Goal: Task Accomplishment & Management: Use online tool/utility

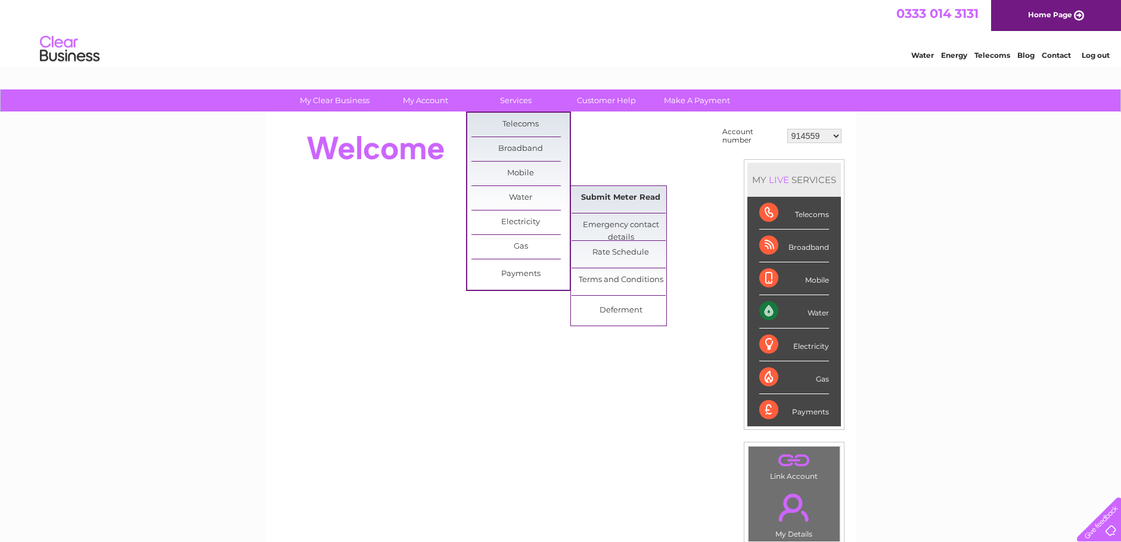
click at [601, 200] on link "Submit Meter Read" at bounding box center [620, 198] width 98 height 24
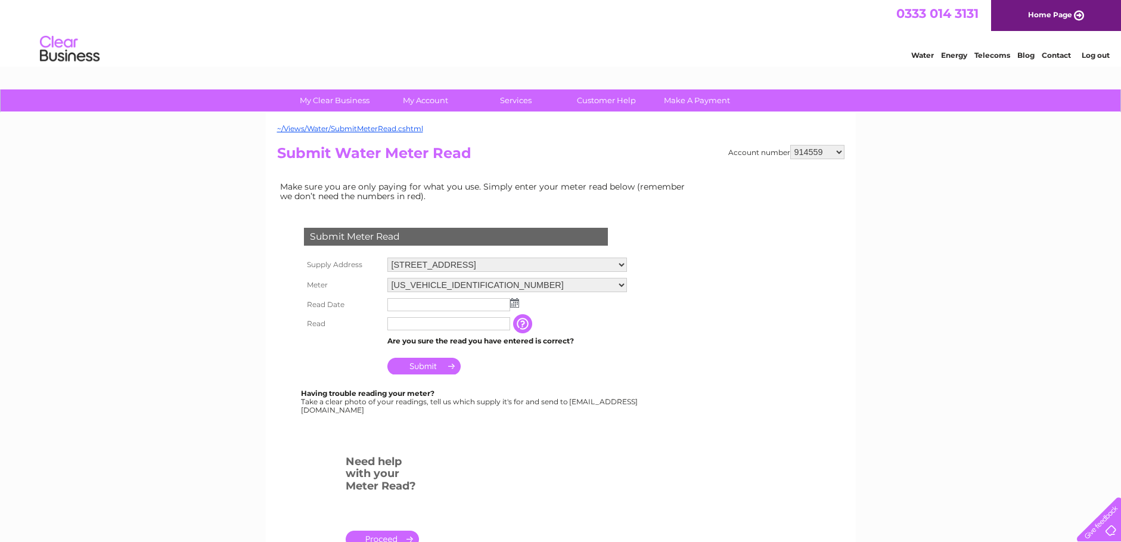
click at [427, 304] on input "text" at bounding box center [448, 304] width 123 height 13
click at [394, 303] on input "text" at bounding box center [448, 304] width 123 height 13
click at [511, 302] on img at bounding box center [515, 304] width 9 height 10
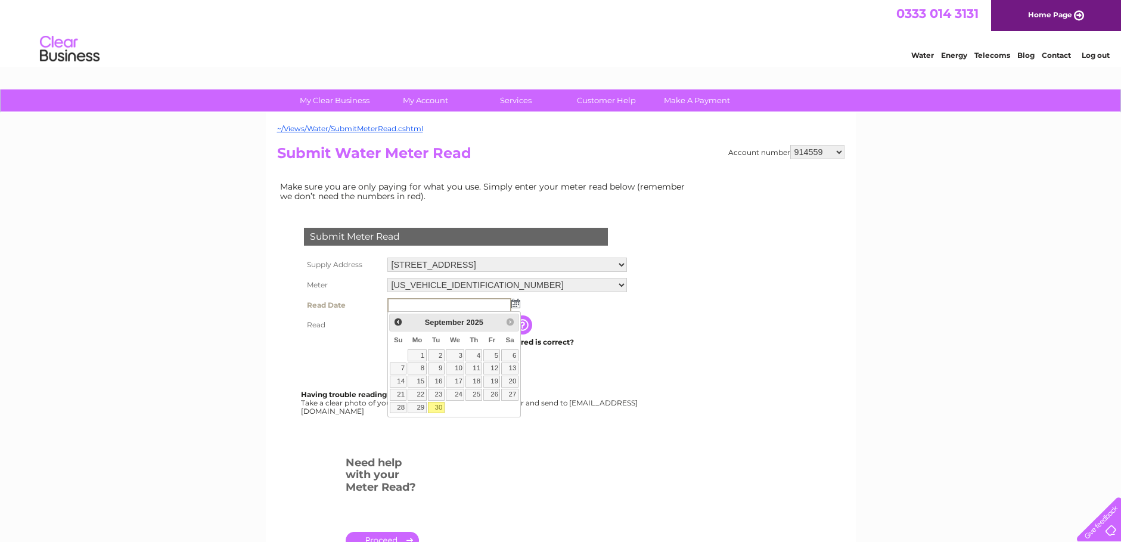
click at [432, 405] on link "30" at bounding box center [436, 408] width 17 height 12
type input "2025/09/30"
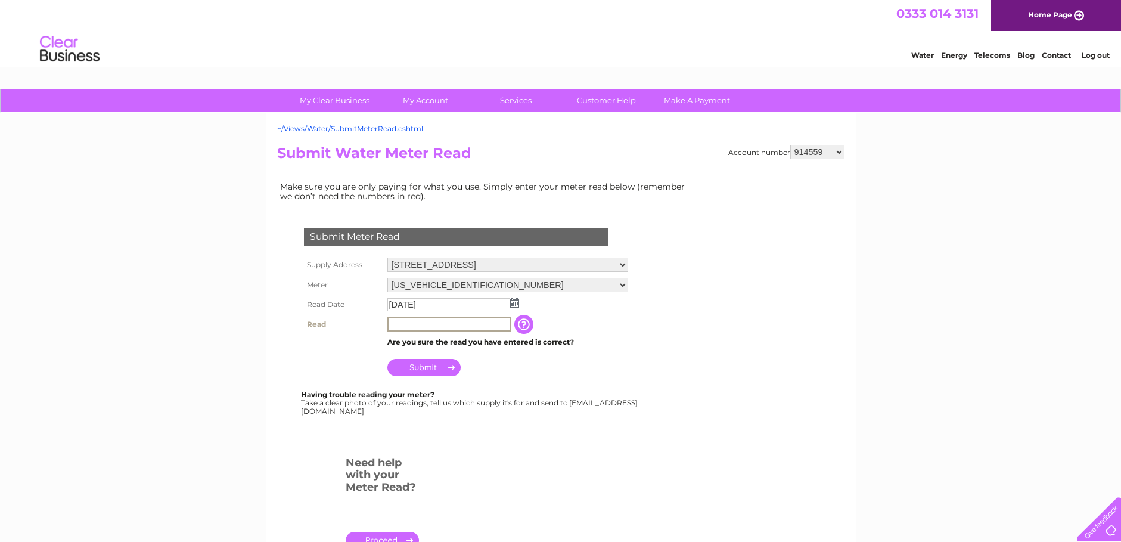
click at [407, 323] on input "text" at bounding box center [449, 324] width 124 height 14
type input "1105"
click at [430, 372] on input "Submit" at bounding box center [423, 367] width 73 height 17
